Goal: Task Accomplishment & Management: Manage account settings

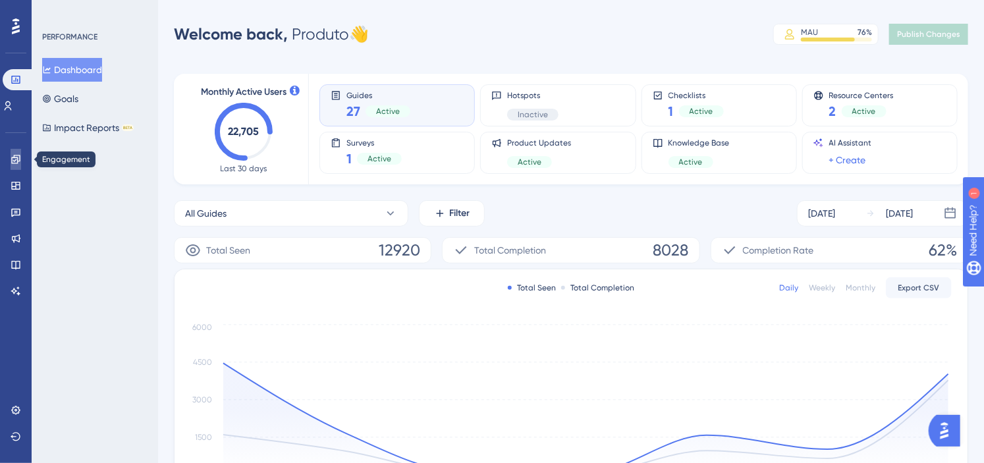
click at [17, 156] on icon at bounding box center [16, 159] width 11 height 11
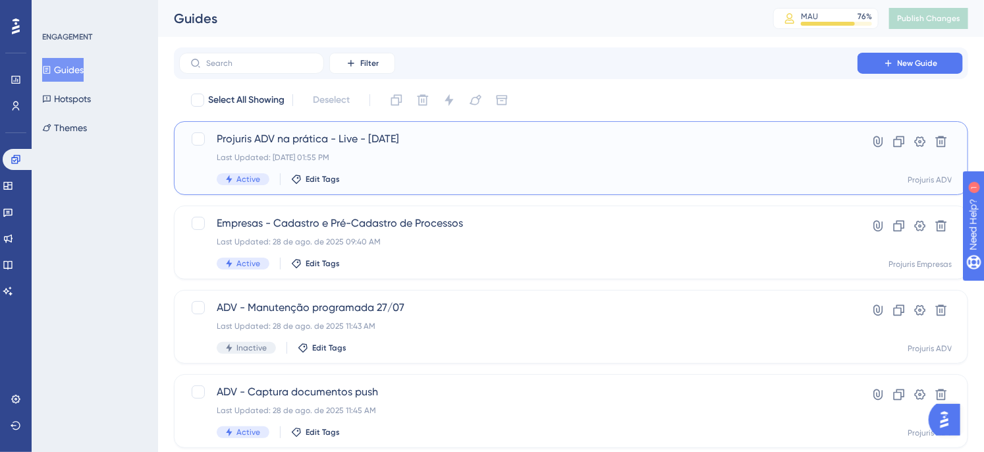
click at [549, 177] on div "Active Edit Tags" at bounding box center [518, 179] width 603 height 12
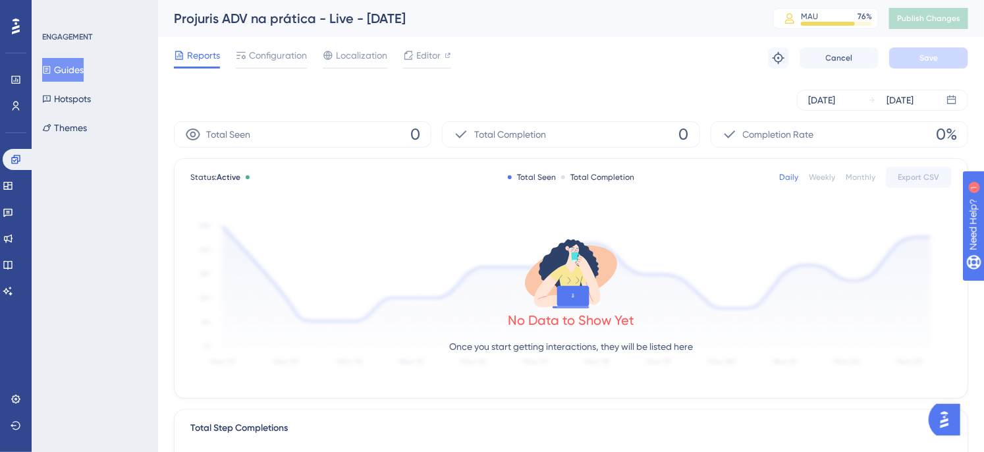
click at [455, 96] on div "Sep 03 2025 Sep 03 2025" at bounding box center [571, 100] width 794 height 21
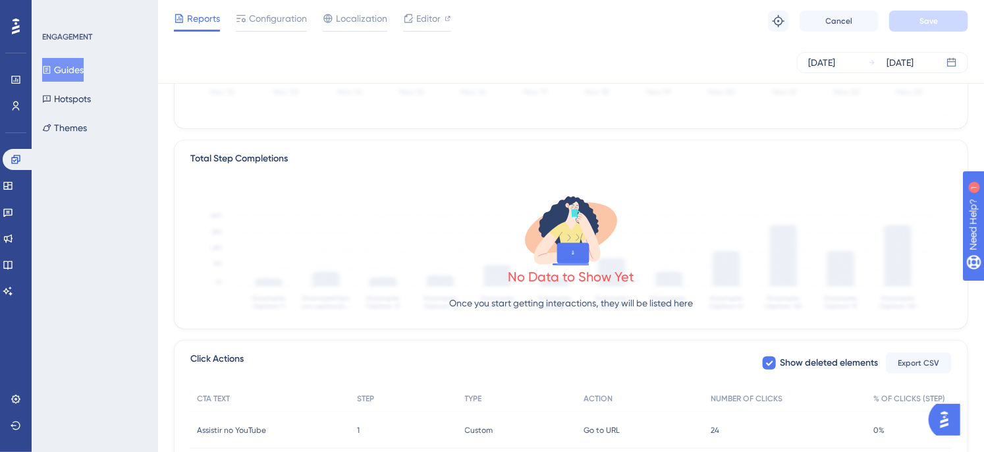
scroll to position [292, 0]
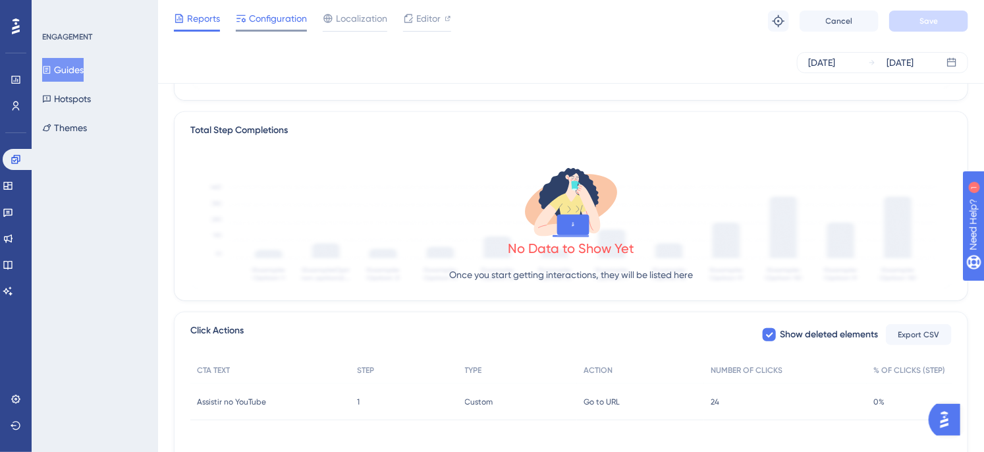
click at [267, 24] on span "Configuration" at bounding box center [278, 19] width 58 height 16
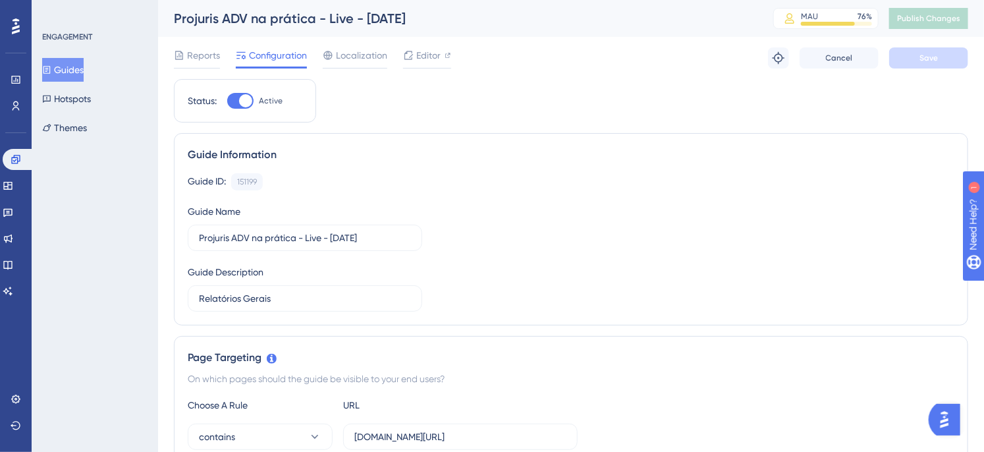
click at [231, 96] on div at bounding box center [240, 101] width 26 height 16
click at [227, 101] on input "Active" at bounding box center [227, 101] width 1 height 1
checkbox input "false"
click at [930, 51] on button "Save" at bounding box center [928, 57] width 79 height 21
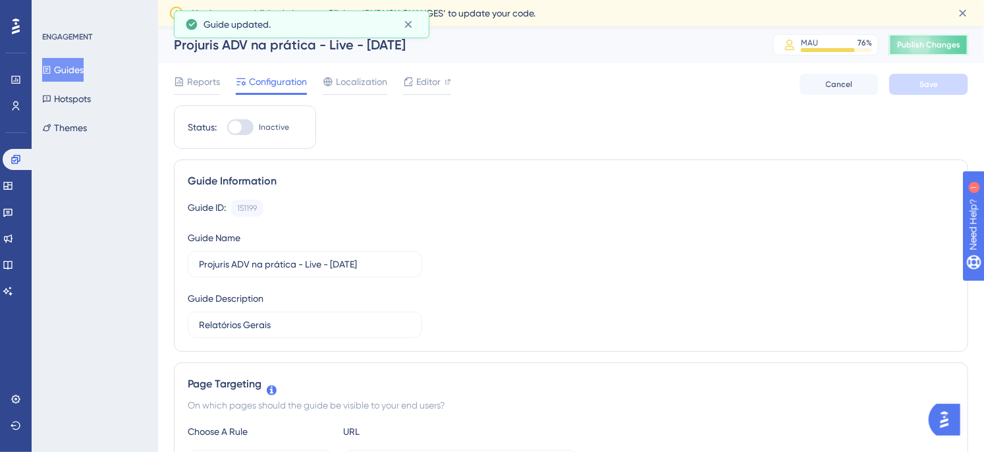
click at [939, 35] on button "Publish Changes" at bounding box center [928, 44] width 79 height 21
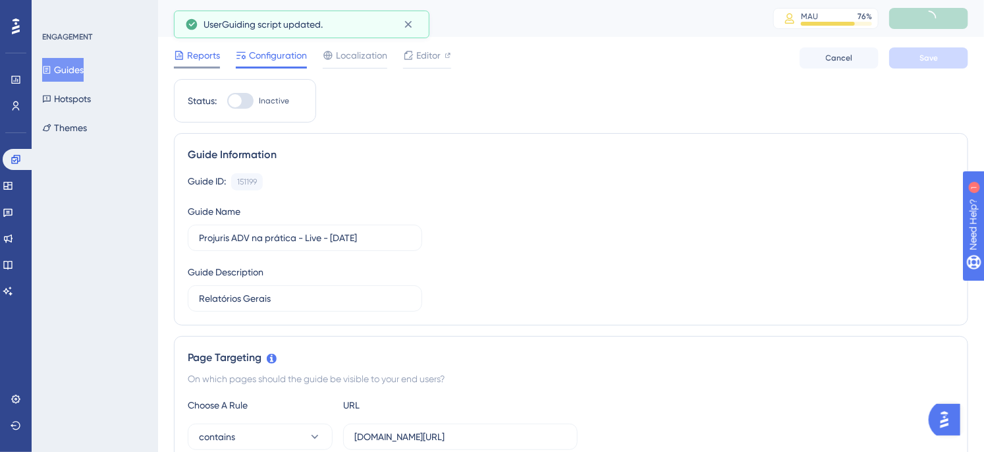
click at [189, 57] on span "Reports" at bounding box center [203, 55] width 33 height 16
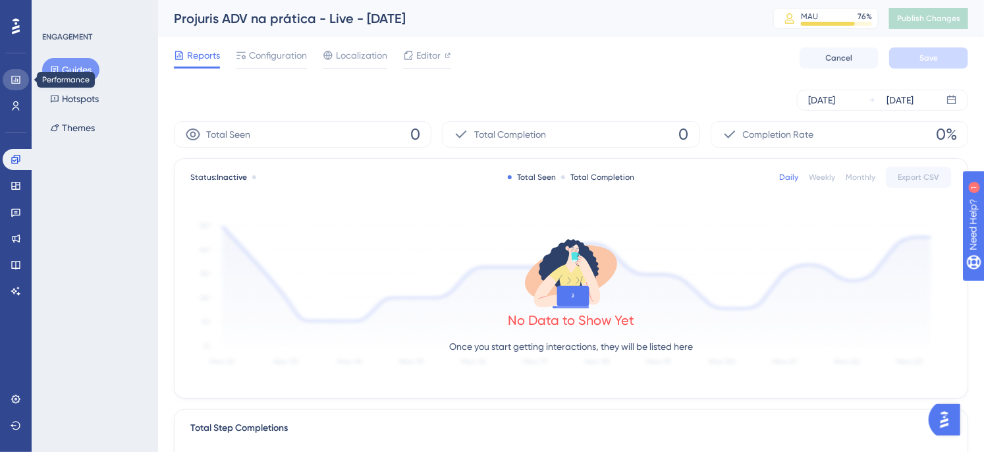
click at [15, 76] on icon at bounding box center [15, 80] width 9 height 8
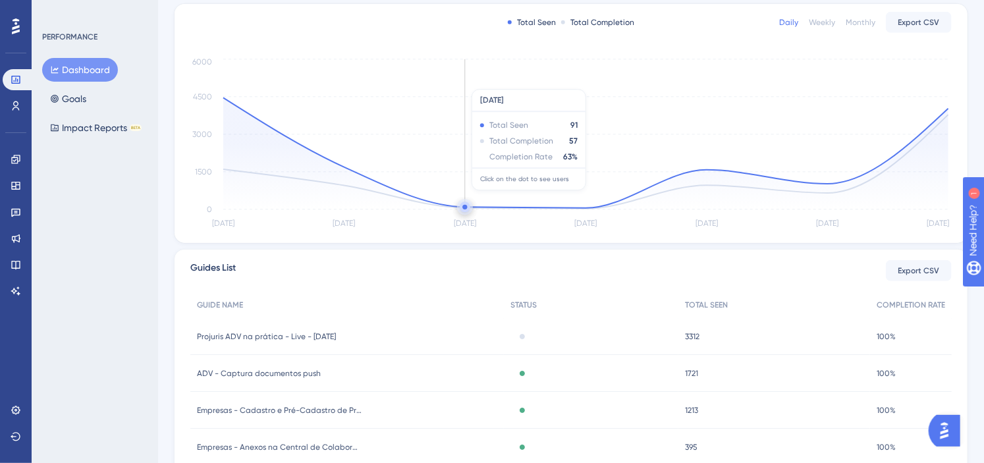
scroll to position [292, 0]
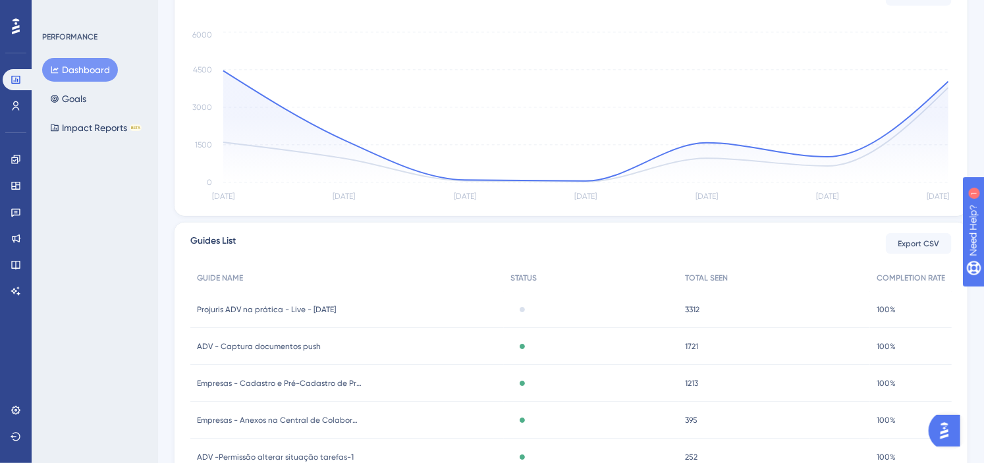
click at [686, 247] on div "Guides List Export CSV" at bounding box center [571, 243] width 762 height 21
